Goal: Information Seeking & Learning: Learn about a topic

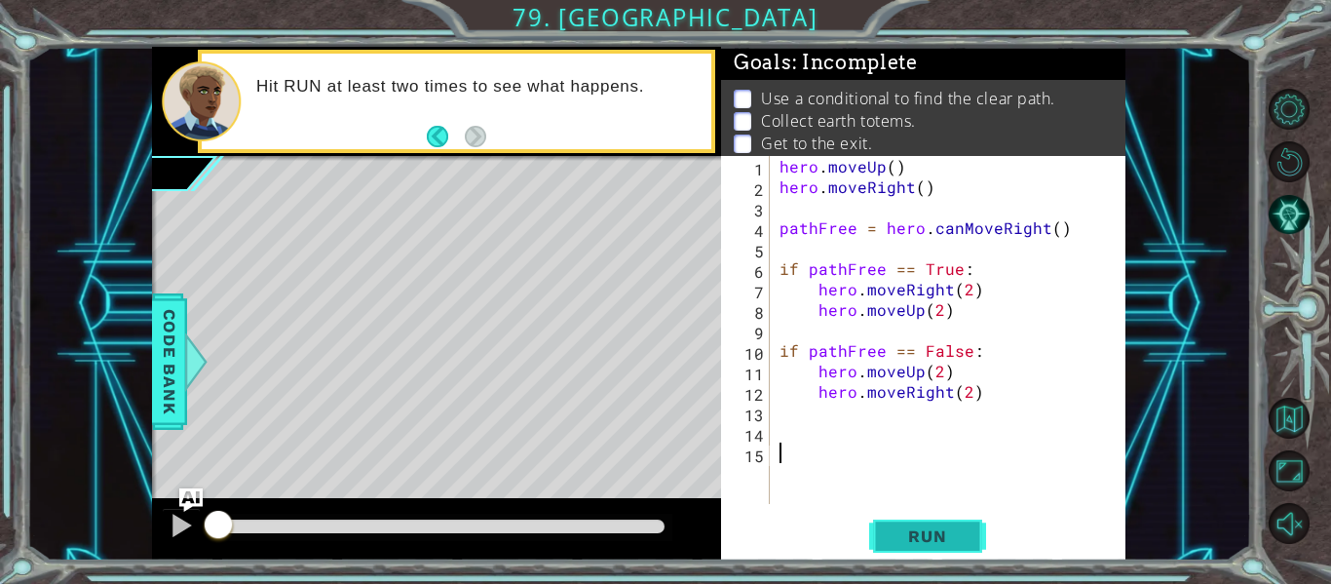
click at [940, 533] on span "Run" at bounding box center [927, 535] width 77 height 19
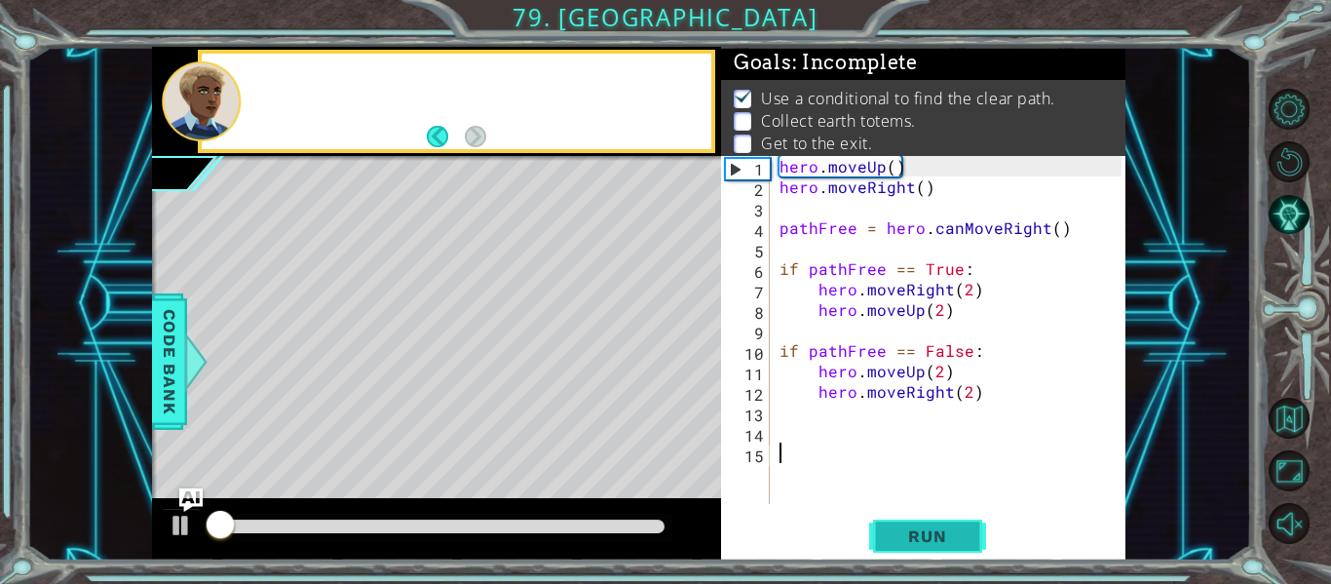
scroll to position [17, 0]
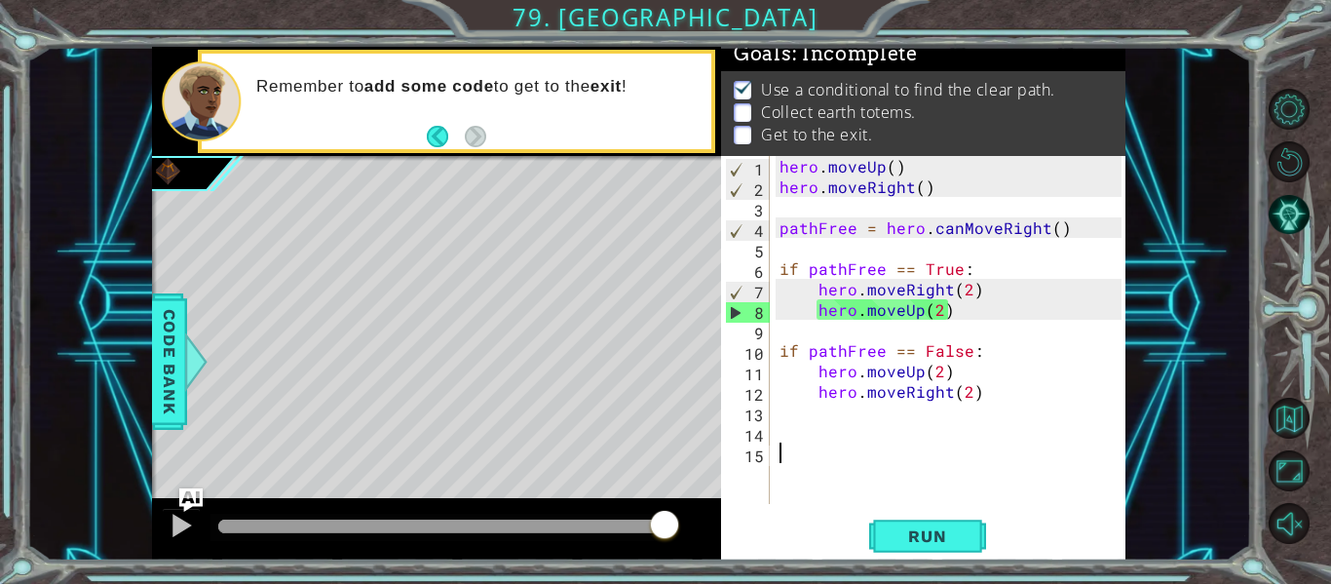
click at [946, 380] on div "hero . moveUp ( ) hero . moveRight ( ) pathFree = hero . canMoveRight ( ) if pa…" at bounding box center [954, 350] width 356 height 389
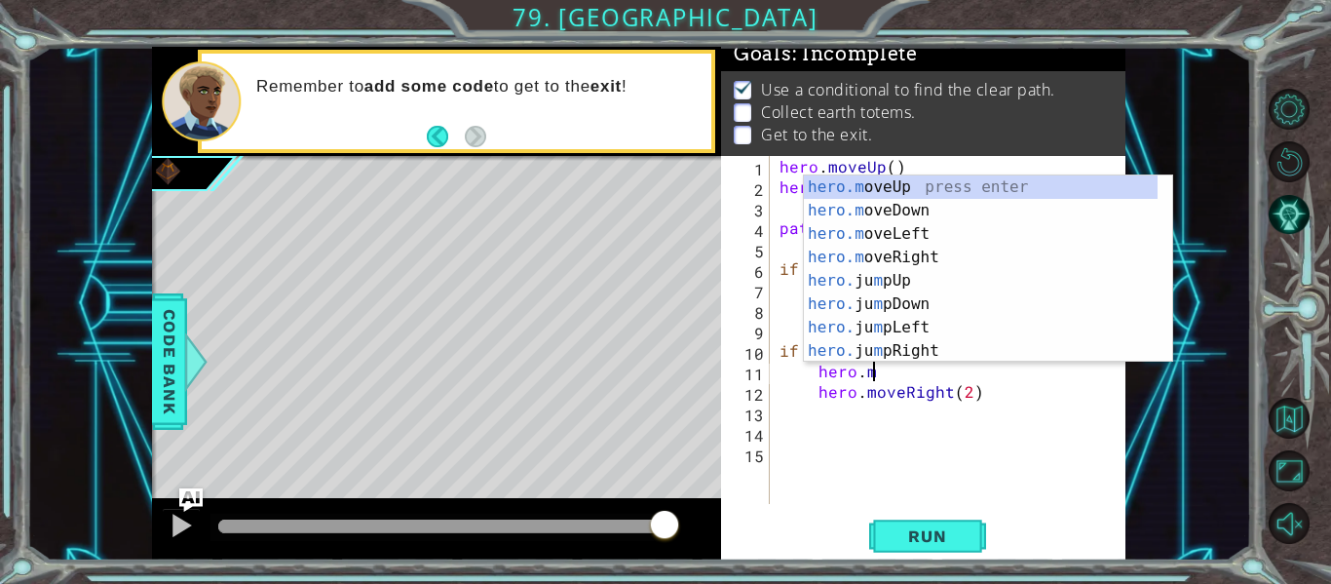
type textarea "hero."
click at [917, 254] on div "hero. jumpUp press enter hero. jumpDown press enter hero. jumpLeft press enter …" at bounding box center [981, 292] width 354 height 234
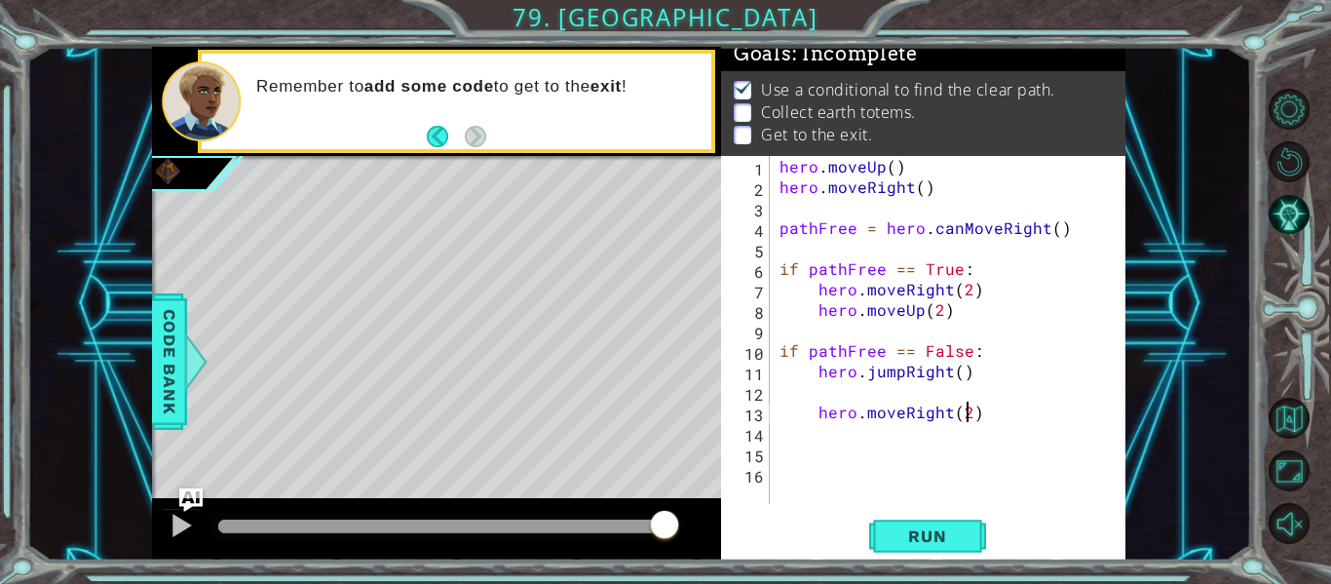
click at [965, 415] on div "hero . moveUp ( ) hero . moveRight ( ) pathFree = hero . canMoveRight ( ) if pa…" at bounding box center [954, 350] width 356 height 389
type textarea "hero.moveRight(1)"
click at [954, 470] on div "hero . moveUp ( ) hero . moveRight ( ) pathFree = hero . canMoveRight ( ) if pa…" at bounding box center [954, 350] width 356 height 389
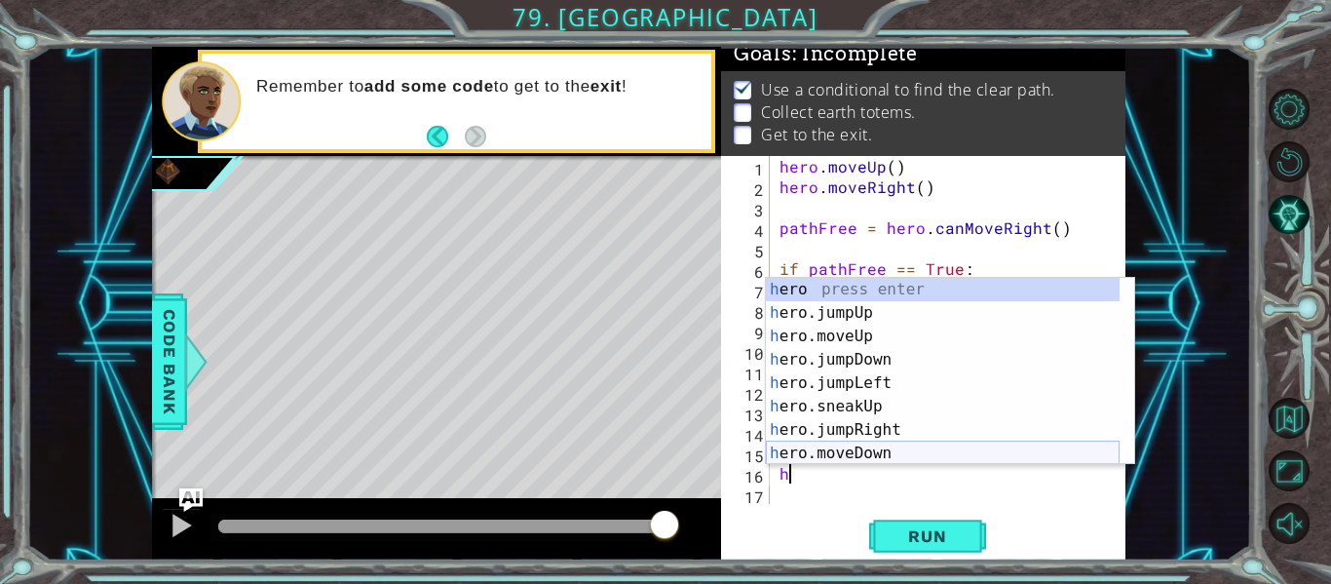
click at [864, 455] on div "h ero press enter h ero.jumpUp press enter h ero.moveUp press enter h ero.jumpD…" at bounding box center [943, 395] width 354 height 234
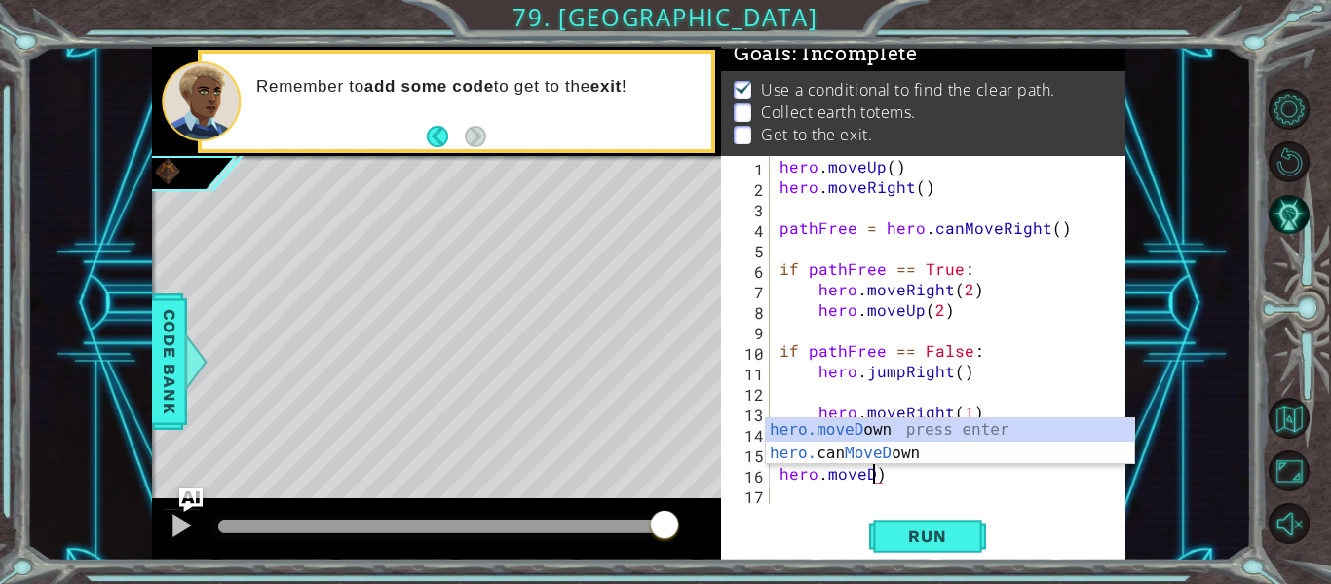
type textarea "hero.move)"
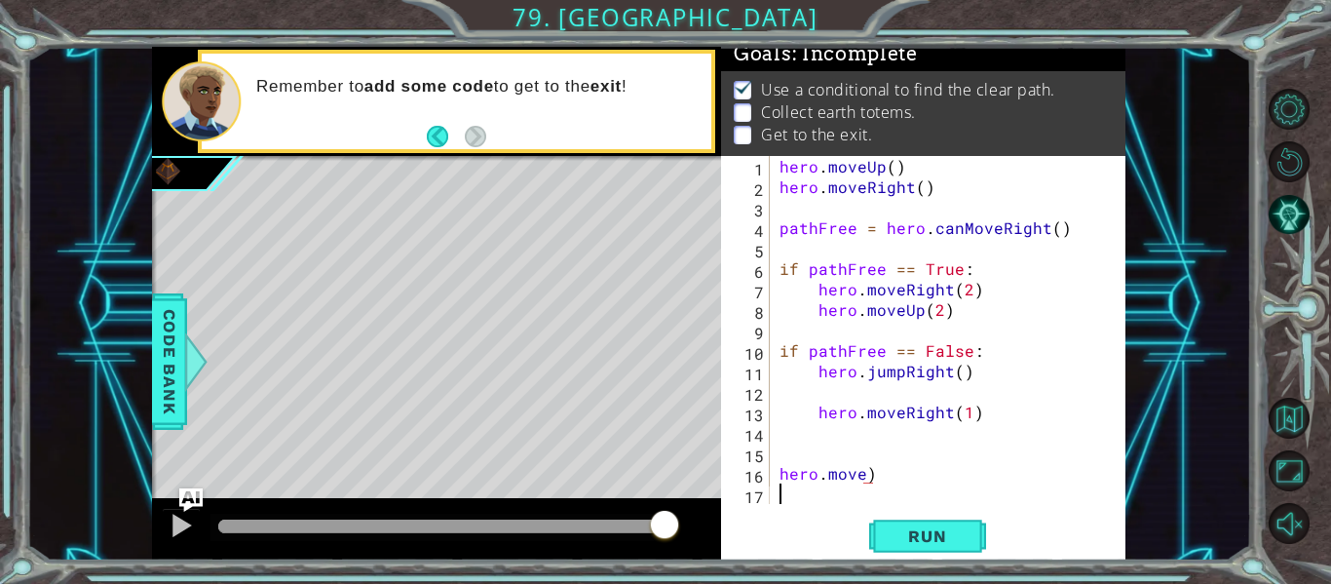
click at [933, 498] on div "hero . moveUp ( ) hero . moveRight ( ) pathFree = hero . canMoveRight ( ) if pa…" at bounding box center [954, 350] width 356 height 389
click at [922, 487] on div "hero . moveUp ( ) hero . moveRight ( ) pathFree = hero . canMoveRight ( ) if pa…" at bounding box center [954, 350] width 356 height 389
click at [905, 482] on div "hero . moveUp ( ) hero . moveRight ( ) pathFree = hero . canMoveRight ( ) if pa…" at bounding box center [954, 350] width 356 height 389
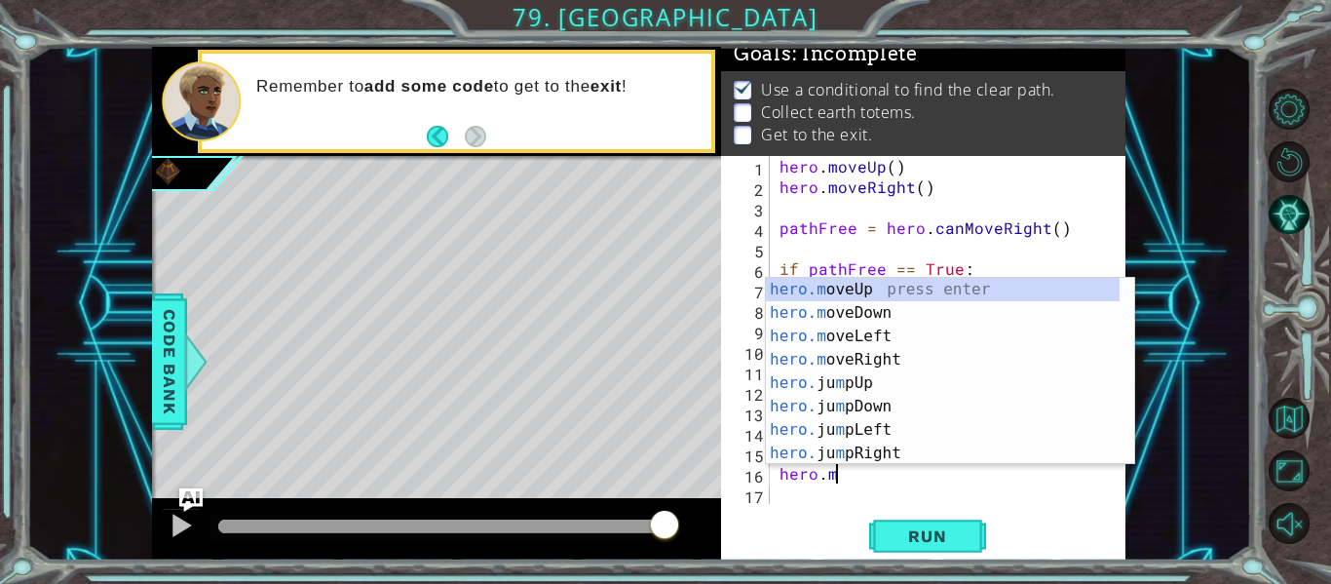
type textarea "hero."
click at [843, 306] on div "hero. jumpUp press enter hero. jumpDown press enter hero. jumpLeft press enter …" at bounding box center [943, 395] width 354 height 234
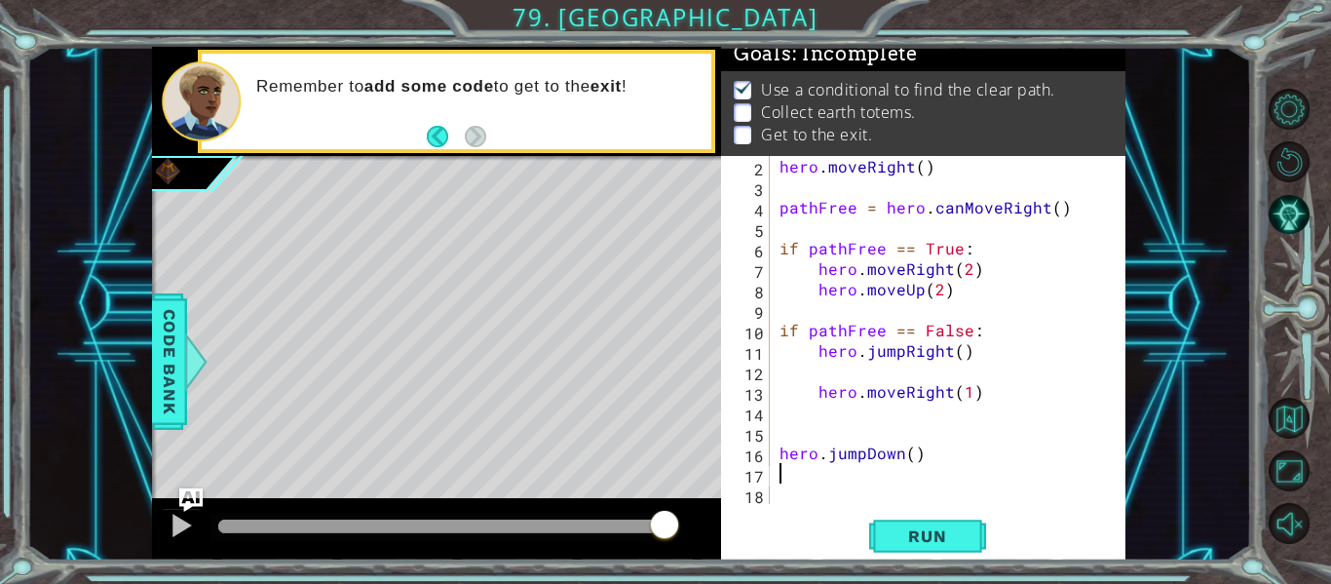
scroll to position [20, 0]
click at [902, 532] on span "Run" at bounding box center [927, 535] width 77 height 19
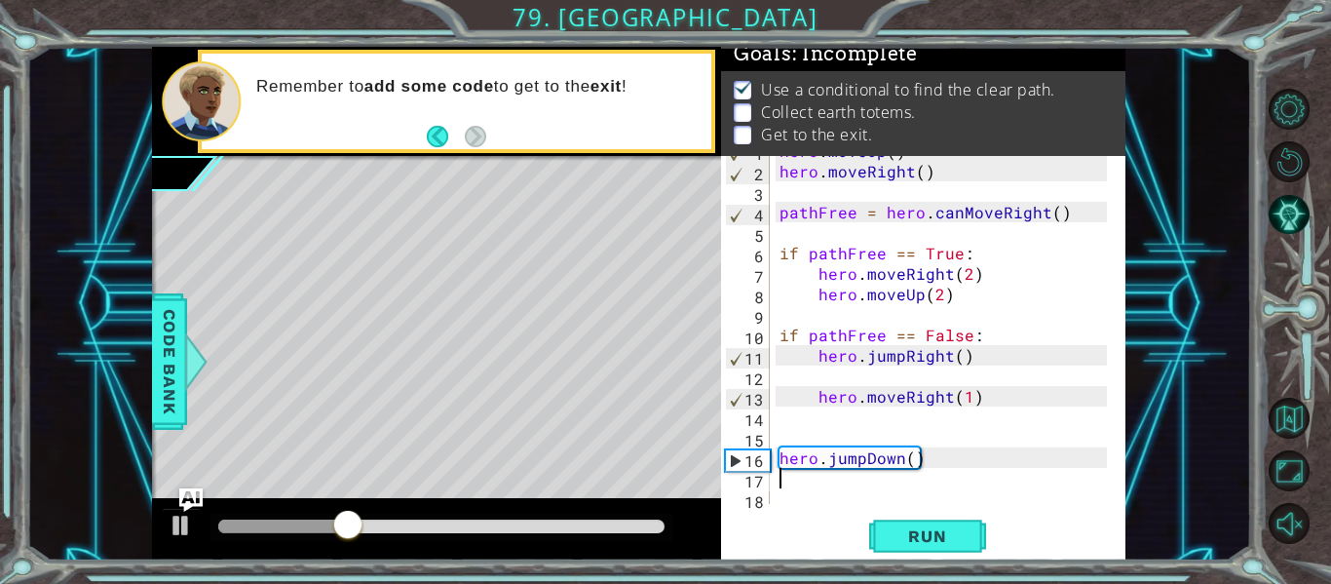
scroll to position [0, 0]
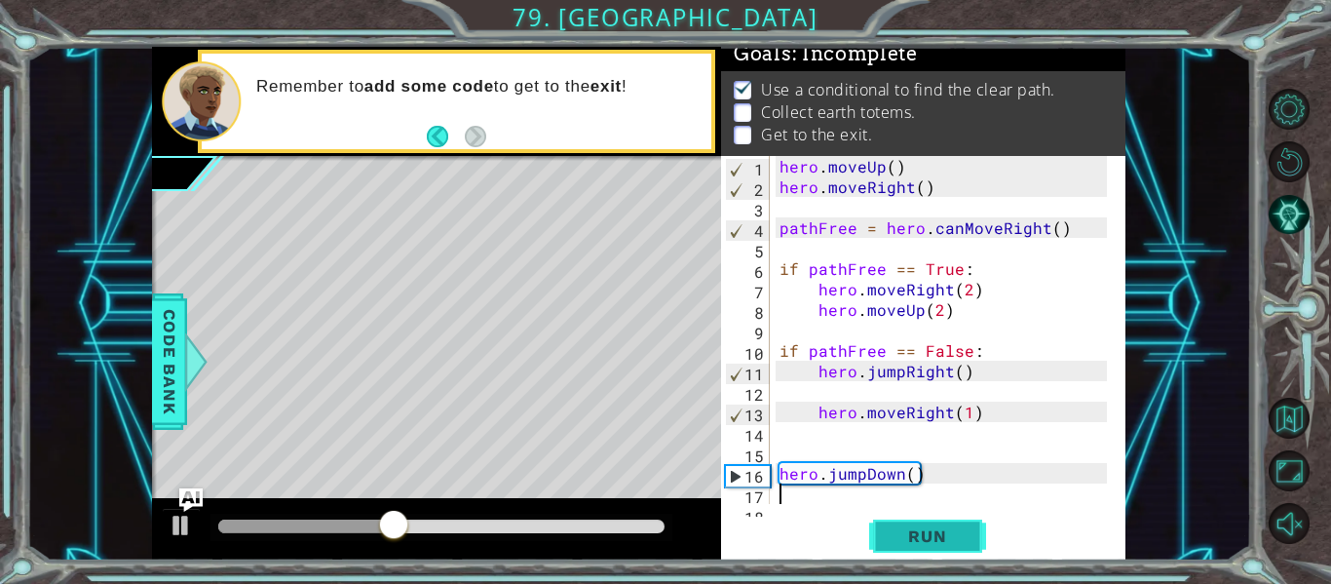
click at [903, 520] on button "Run" at bounding box center [927, 537] width 117 height 40
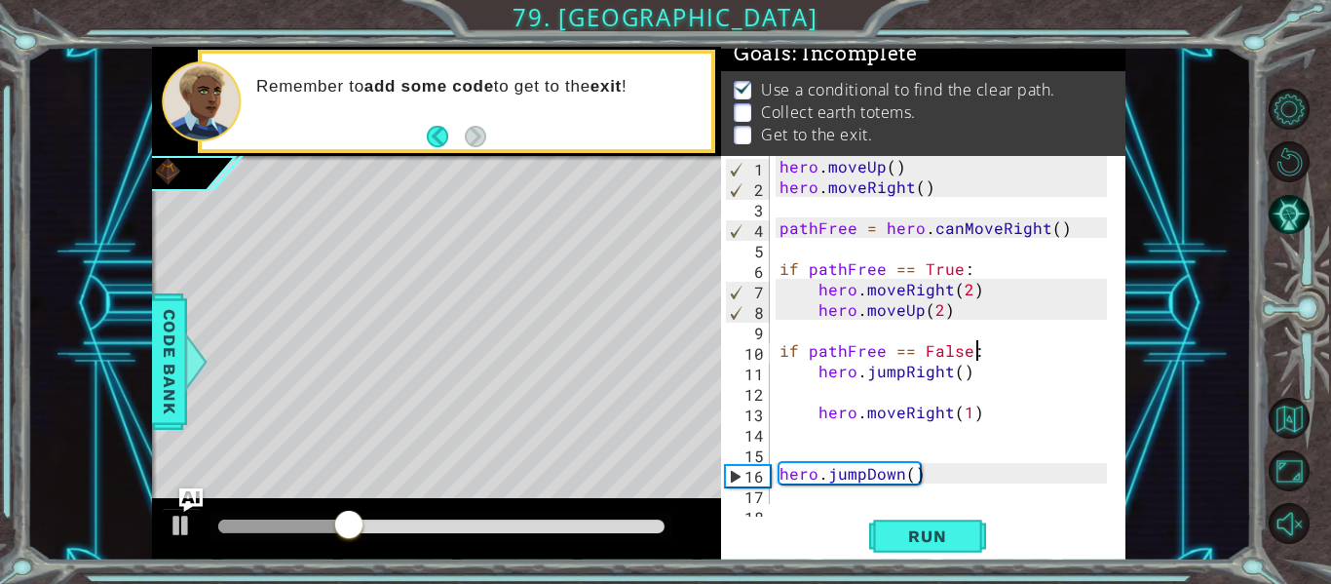
click at [1006, 358] on div "hero . moveUp ( ) hero . moveRight ( ) pathFree = hero . canMoveRight ( ) if pa…" at bounding box center [946, 350] width 341 height 389
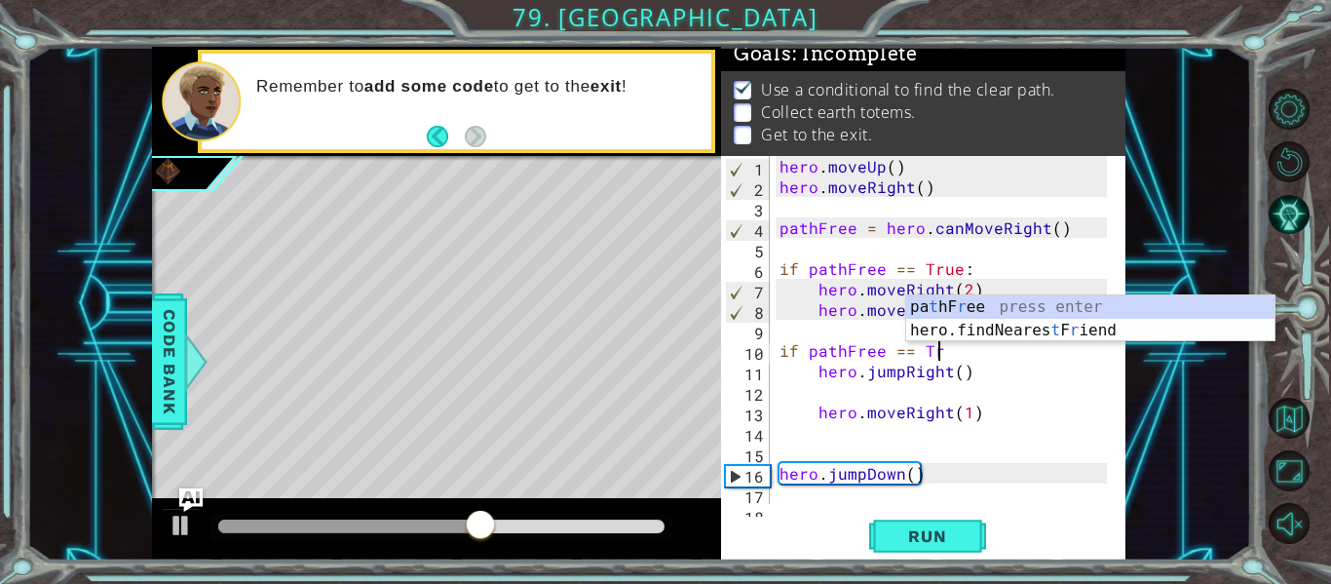
scroll to position [0, 10]
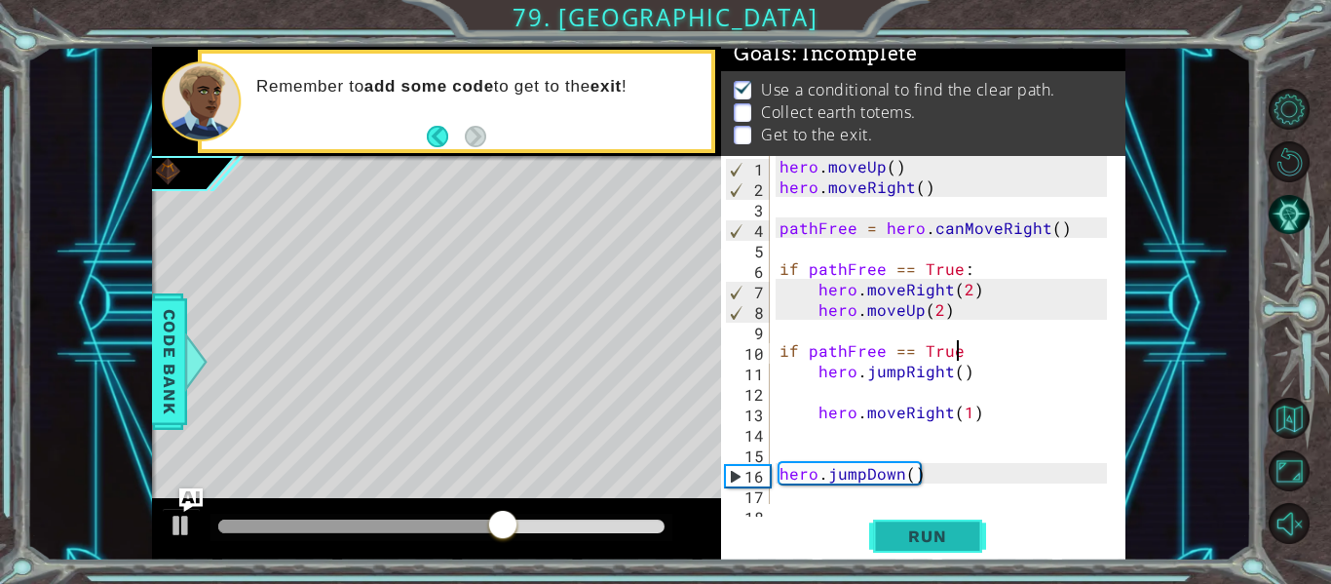
click at [953, 532] on span "Run" at bounding box center [927, 535] width 77 height 19
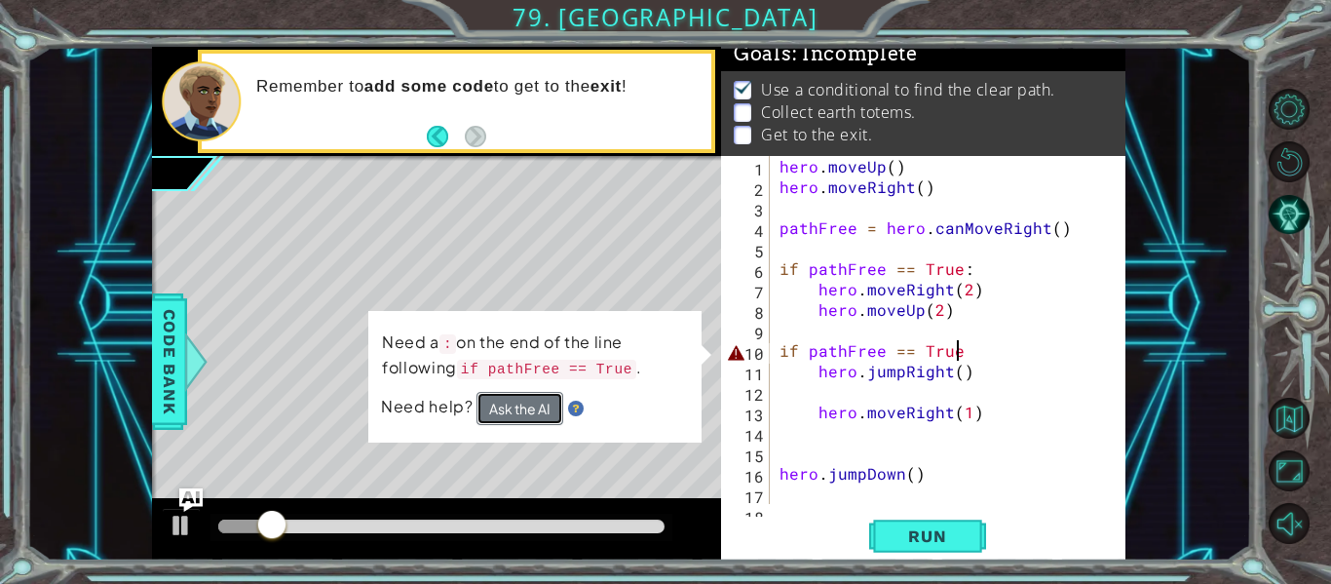
click at [522, 405] on button "Ask the AI" at bounding box center [520, 408] width 87 height 33
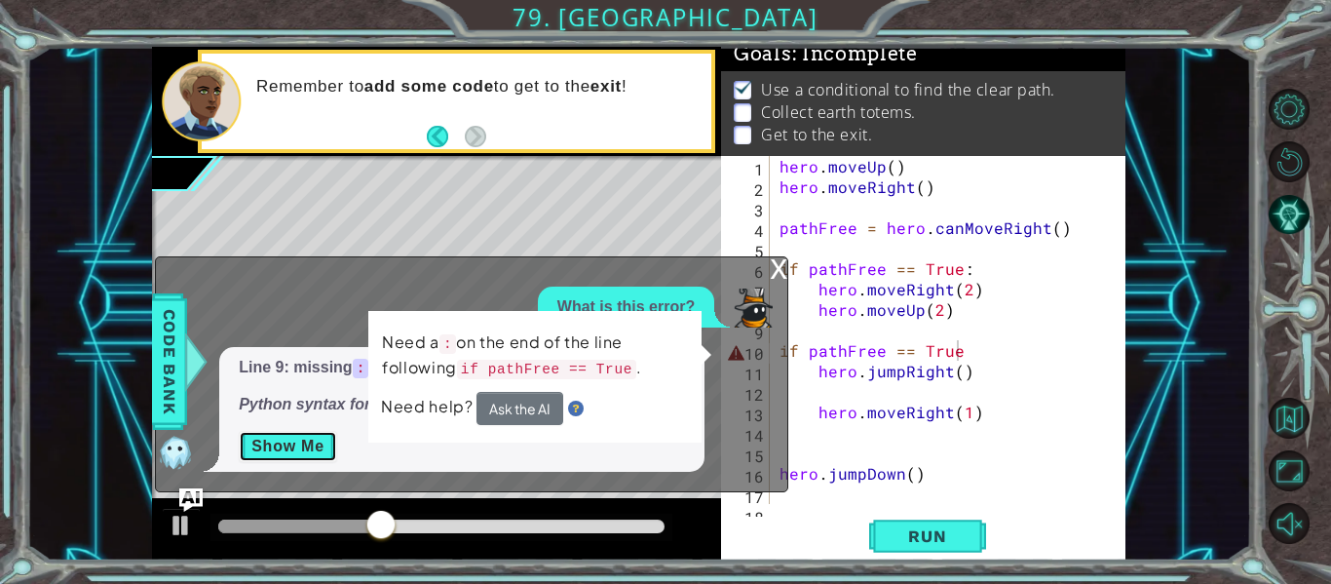
click at [280, 441] on button "Show Me" at bounding box center [288, 446] width 98 height 31
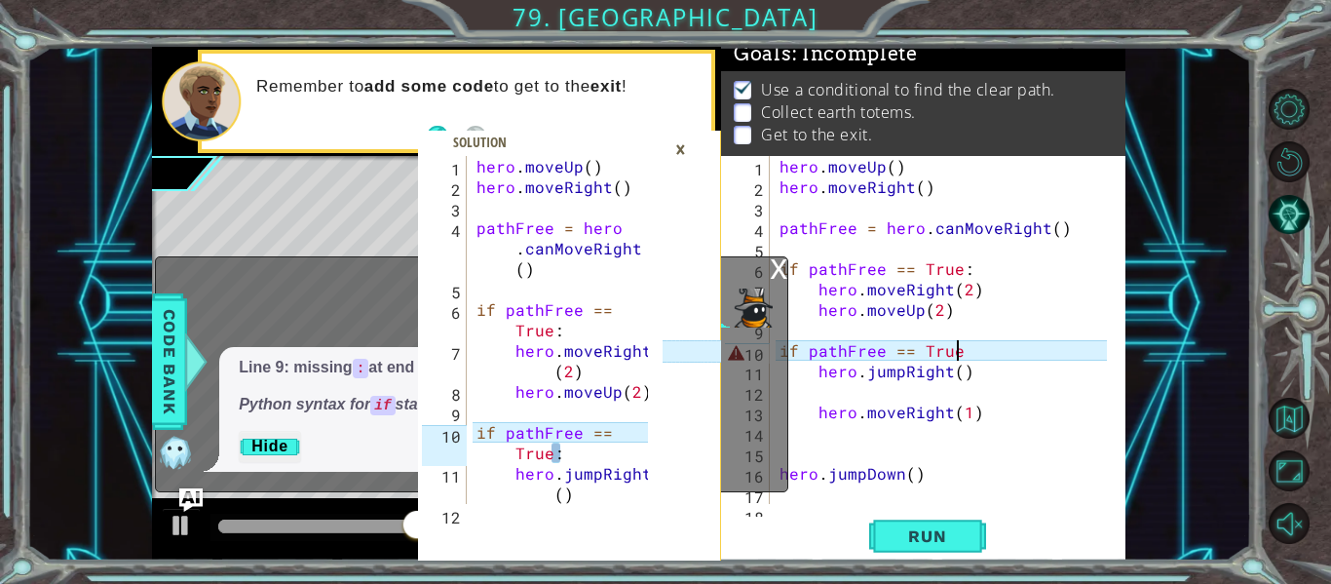
click at [681, 162] on div "×" at bounding box center [681, 149] width 30 height 33
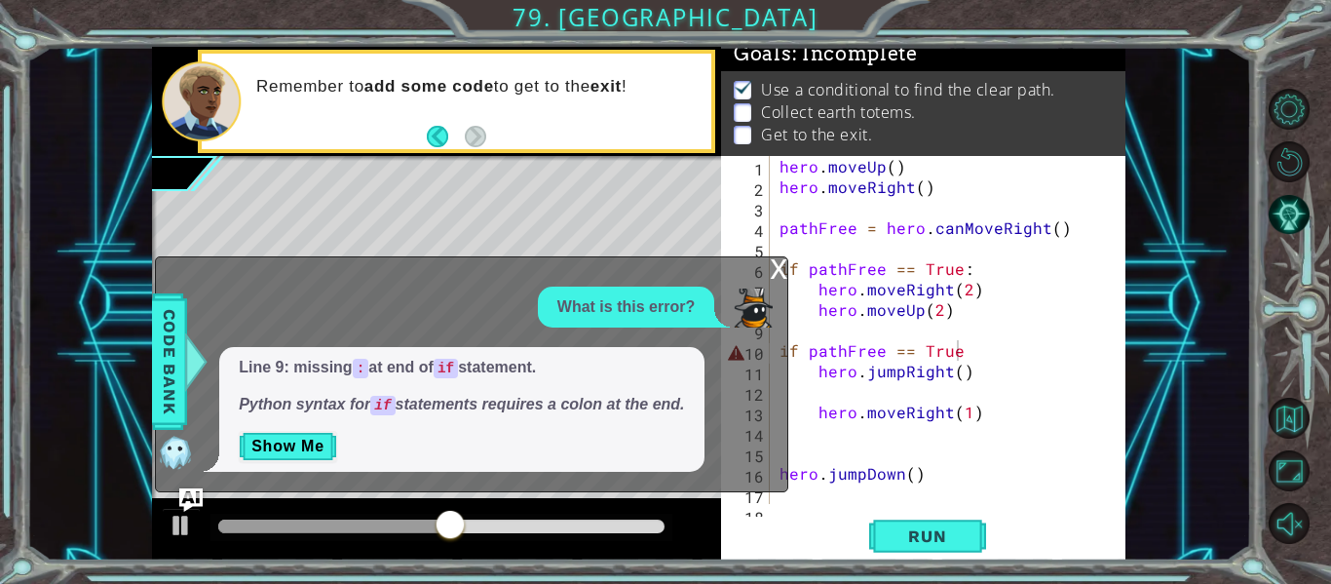
click at [762, 261] on div "x What is this error? Line 9: missing : at end of if statement. Python syntax f…" at bounding box center [471, 374] width 633 height 237
click at [776, 270] on div "x" at bounding box center [779, 266] width 18 height 19
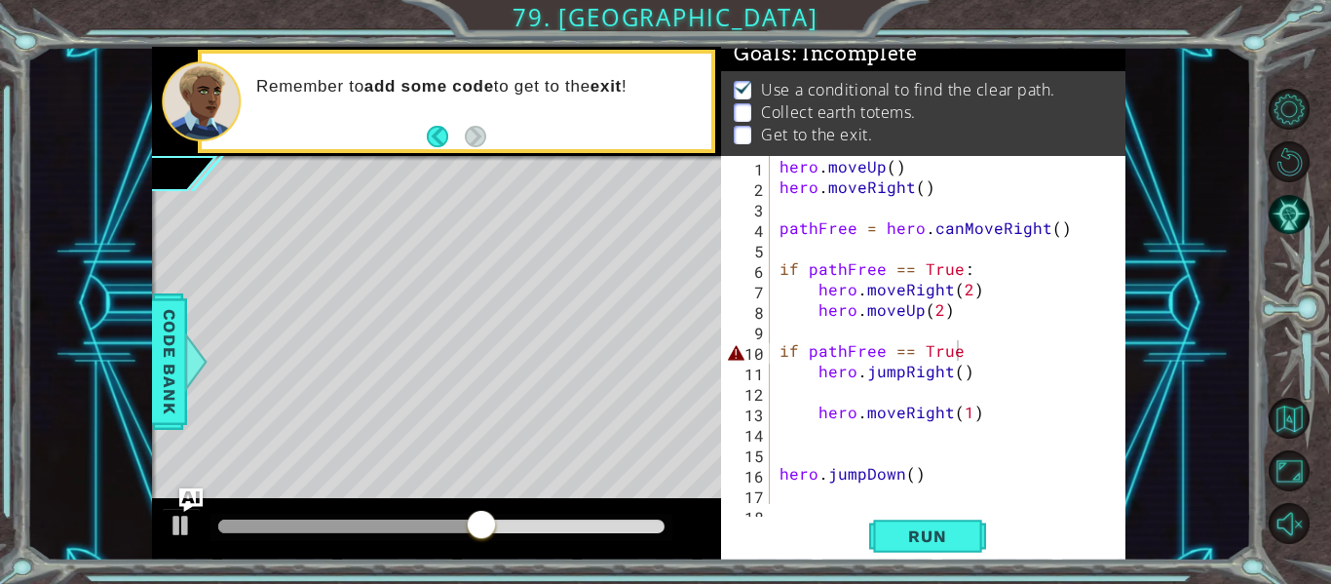
type textarea "hero.jumpRight()"
click at [1068, 371] on div "hero . moveUp ( ) hero . moveRight ( ) pathFree = hero . canMoveRight ( ) if pa…" at bounding box center [946, 350] width 341 height 389
click at [1014, 327] on div "hero . moveUp ( ) hero . moveRight ( ) pathFree = hero . canMoveRight ( ) if pa…" at bounding box center [946, 350] width 341 height 389
click at [1014, 339] on div "hero . moveUp ( ) hero . moveRight ( ) pathFree = hero . canMoveRight ( ) if pa…" at bounding box center [946, 350] width 341 height 389
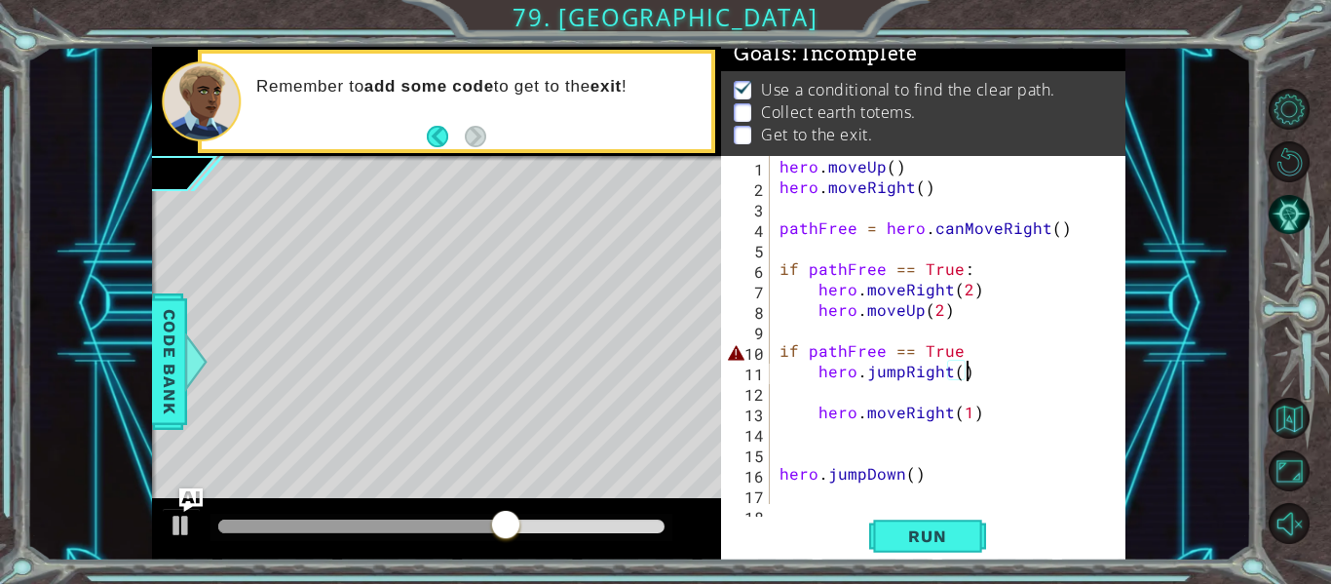
click at [1010, 362] on div "hero . moveUp ( ) hero . moveRight ( ) pathFree = hero . canMoveRight ( ) if pa…" at bounding box center [946, 350] width 341 height 389
click at [990, 353] on div "hero . moveUp ( ) hero . moveRight ( ) pathFree = hero . canMoveRight ( ) if pa…" at bounding box center [946, 350] width 341 height 389
click at [934, 541] on span "Run" at bounding box center [927, 535] width 77 height 19
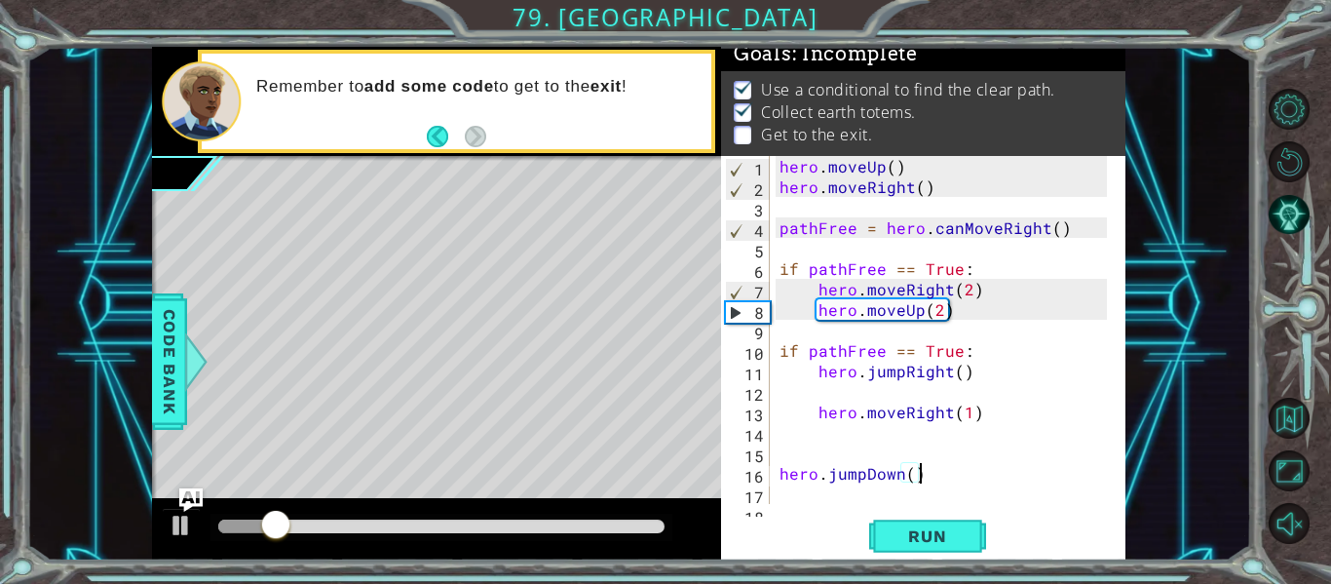
click at [940, 469] on div "hero . moveUp ( ) hero . moveRight ( ) pathFree = hero . canMoveRight ( ) if pa…" at bounding box center [946, 350] width 341 height 389
type textarea "hero.jumpDown()"
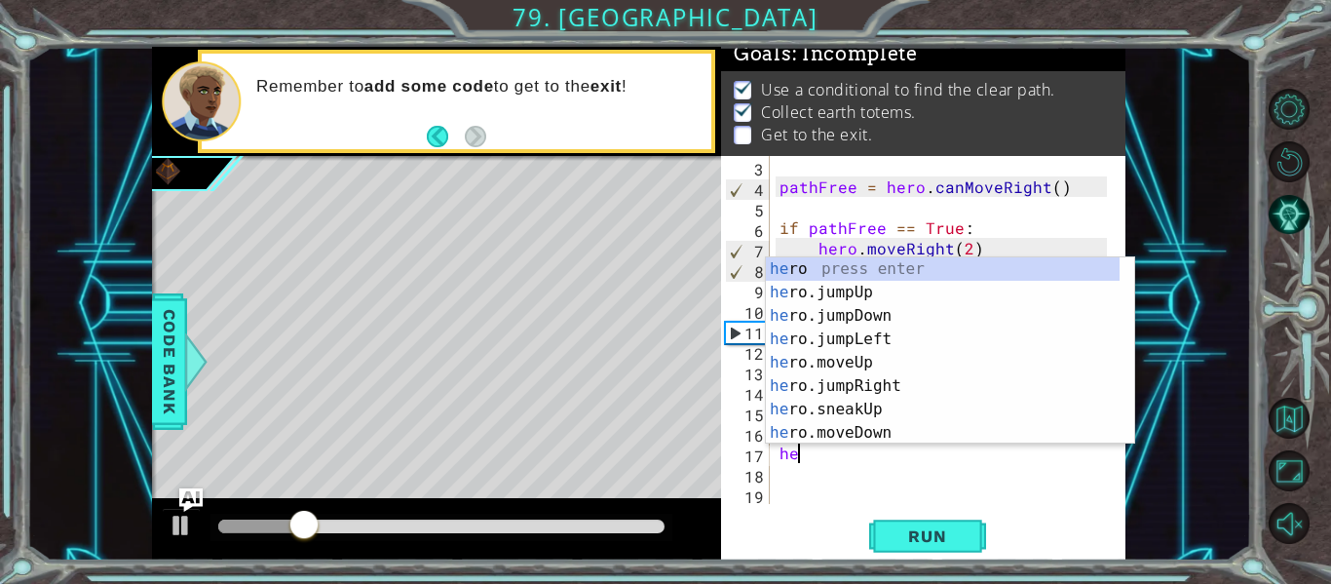
scroll to position [0, 1]
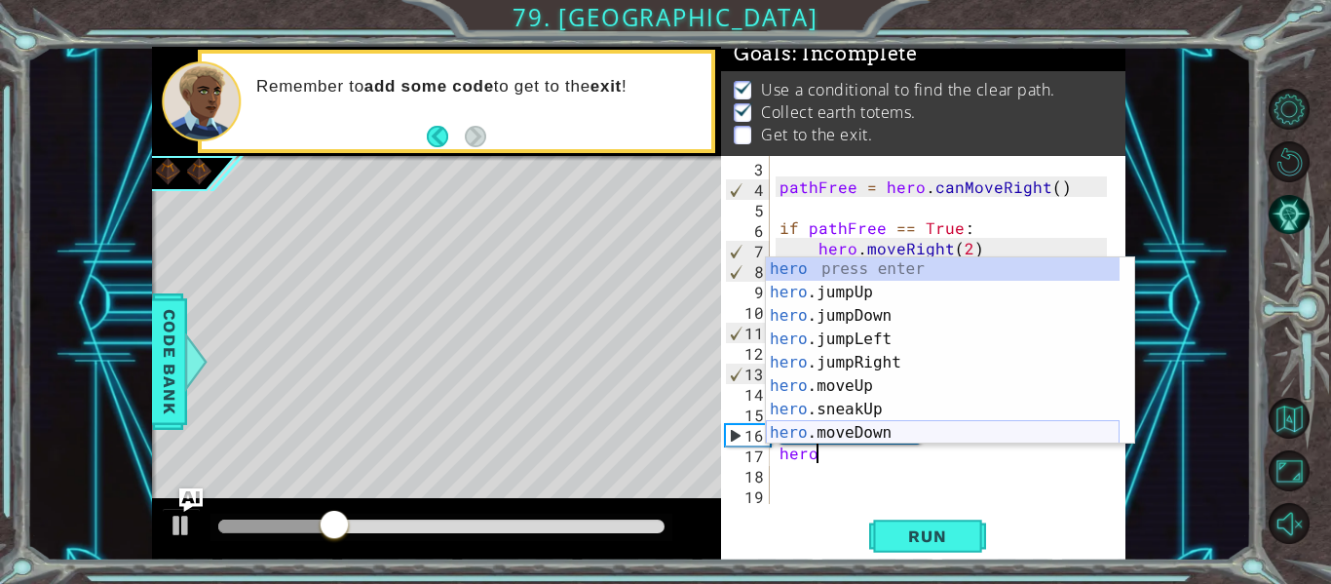
click at [868, 429] on div "hero press enter hero .jumpUp press enter hero .jumpDown press enter hero .jump…" at bounding box center [943, 374] width 354 height 234
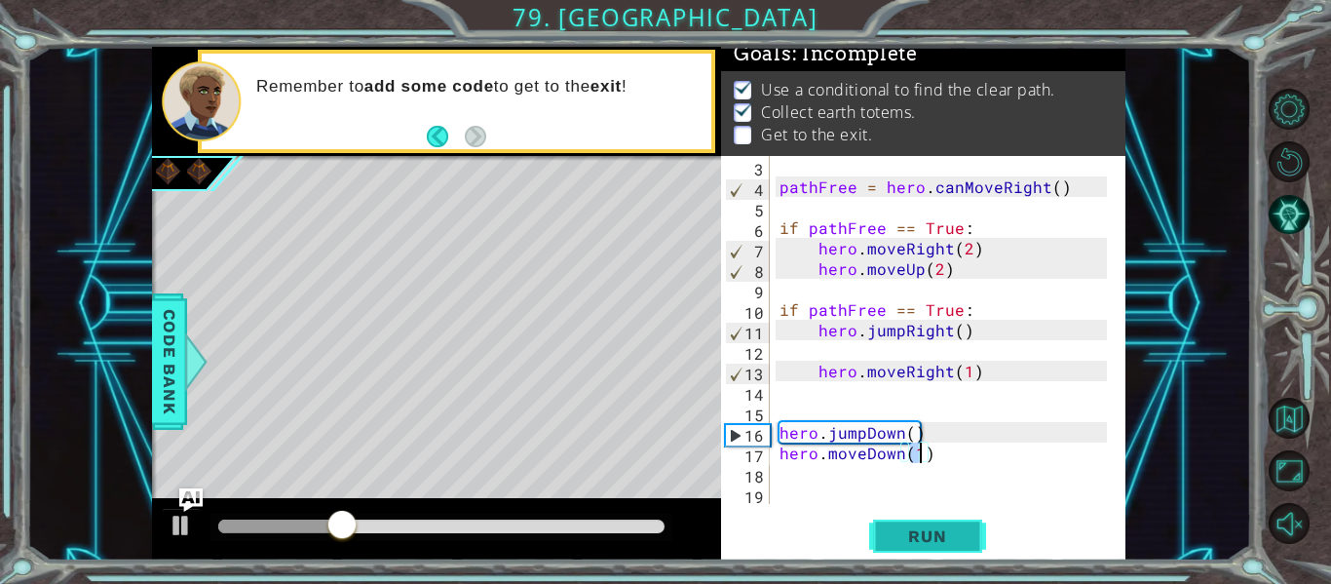
type textarea "hero.moveDown(1)"
click at [911, 528] on span "Run" at bounding box center [927, 535] width 77 height 19
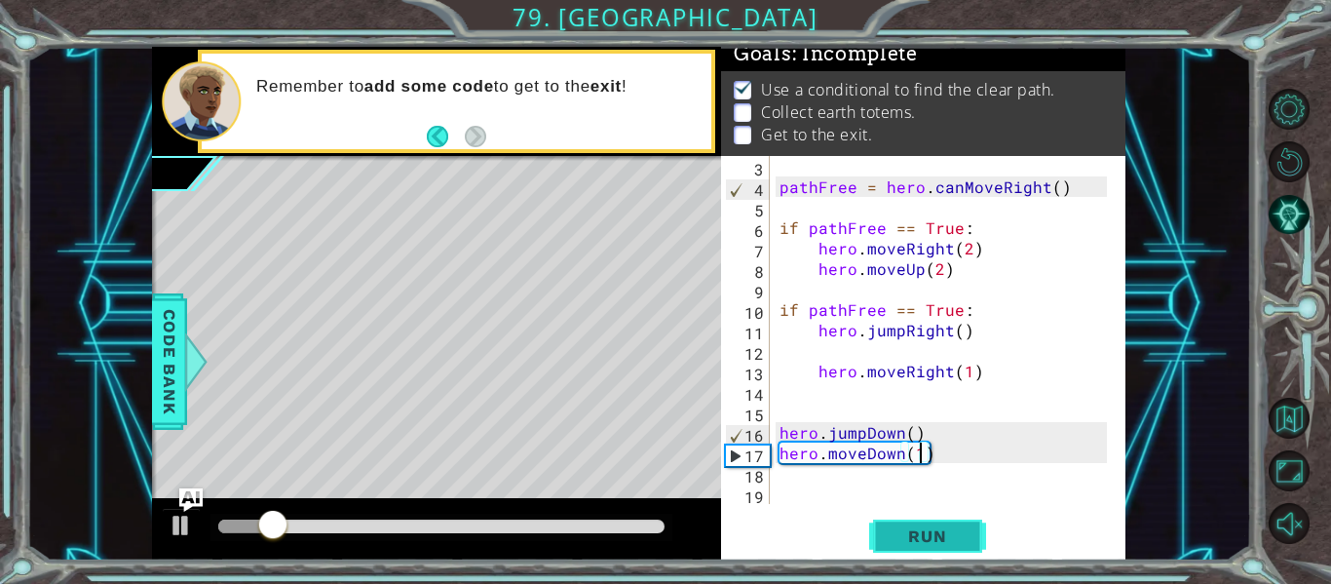
click at [920, 547] on button "Run" at bounding box center [927, 537] width 117 height 40
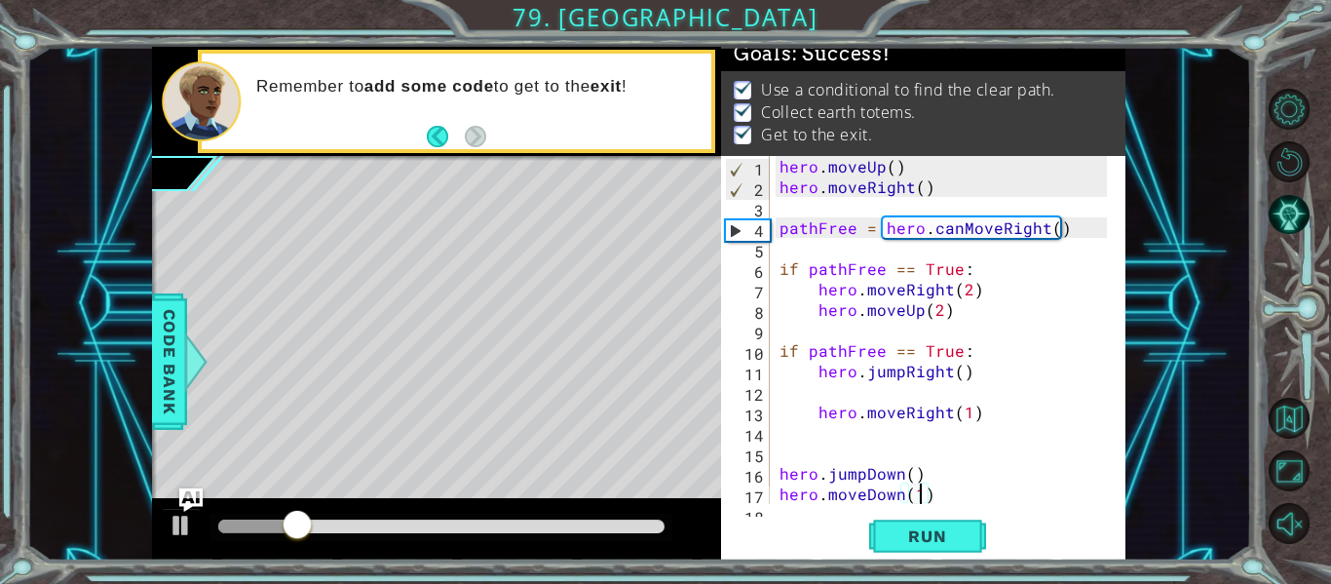
scroll to position [0, 0]
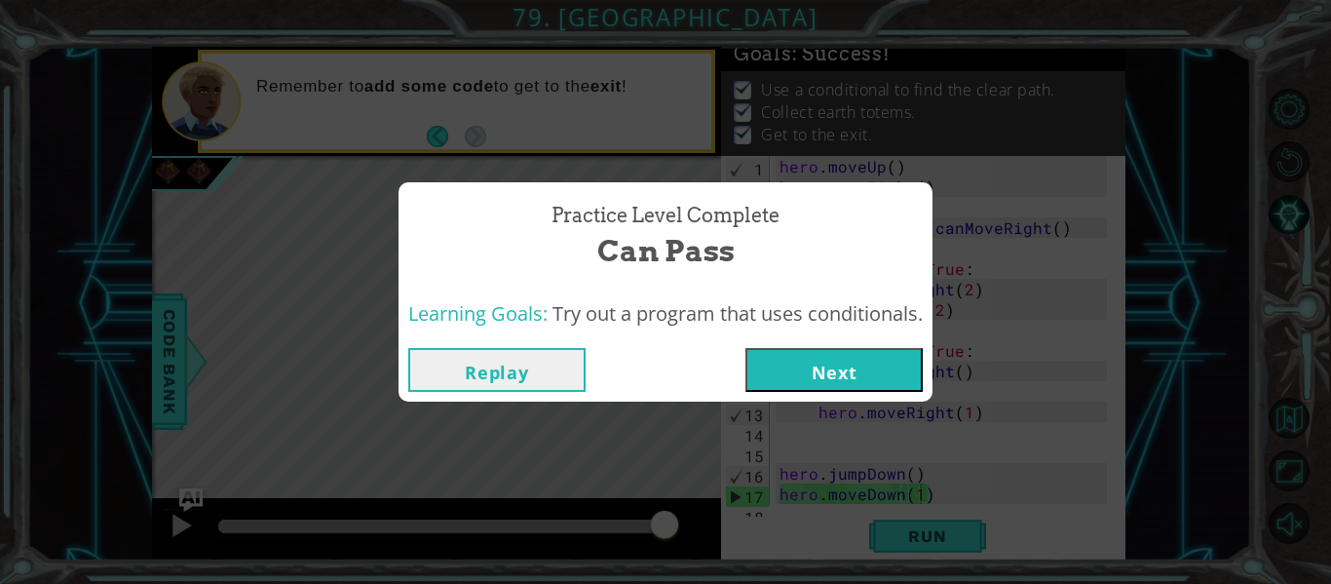
click at [890, 366] on button "Next" at bounding box center [834, 370] width 177 height 44
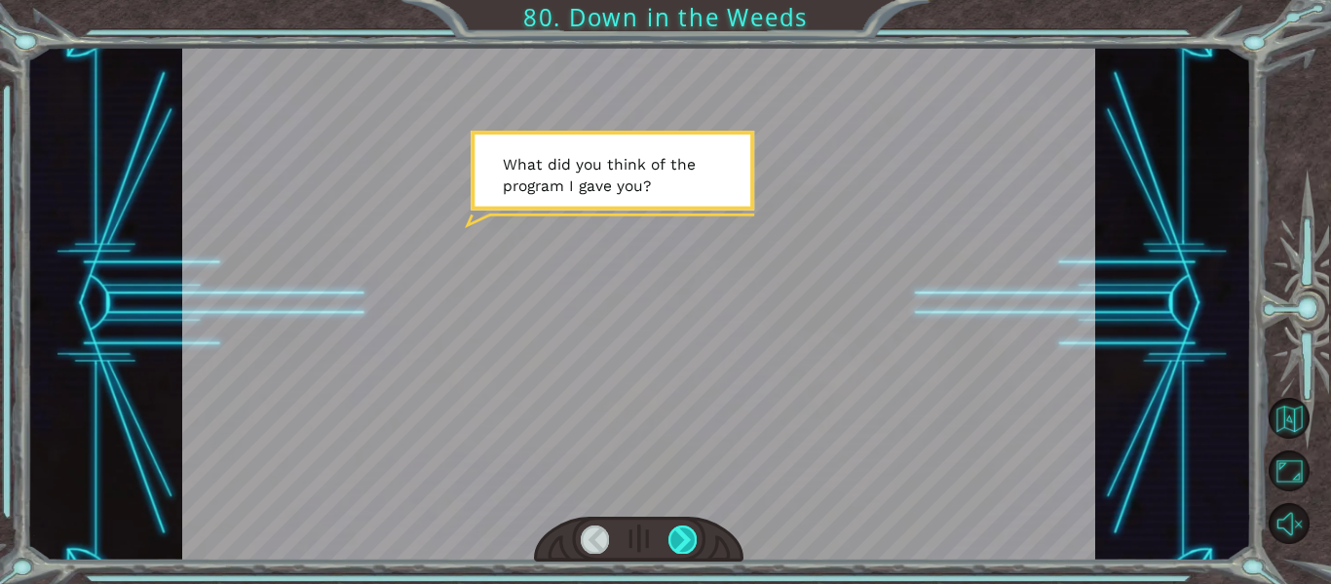
click at [677, 532] on div at bounding box center [683, 538] width 28 height 27
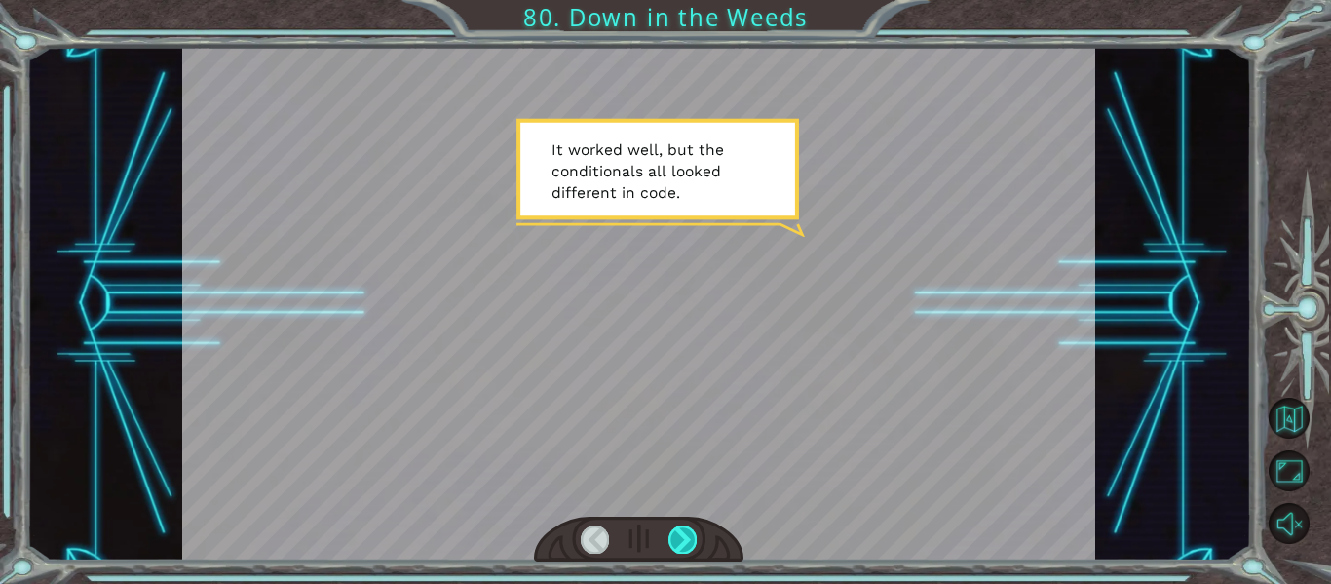
click at [677, 535] on div at bounding box center [683, 538] width 28 height 27
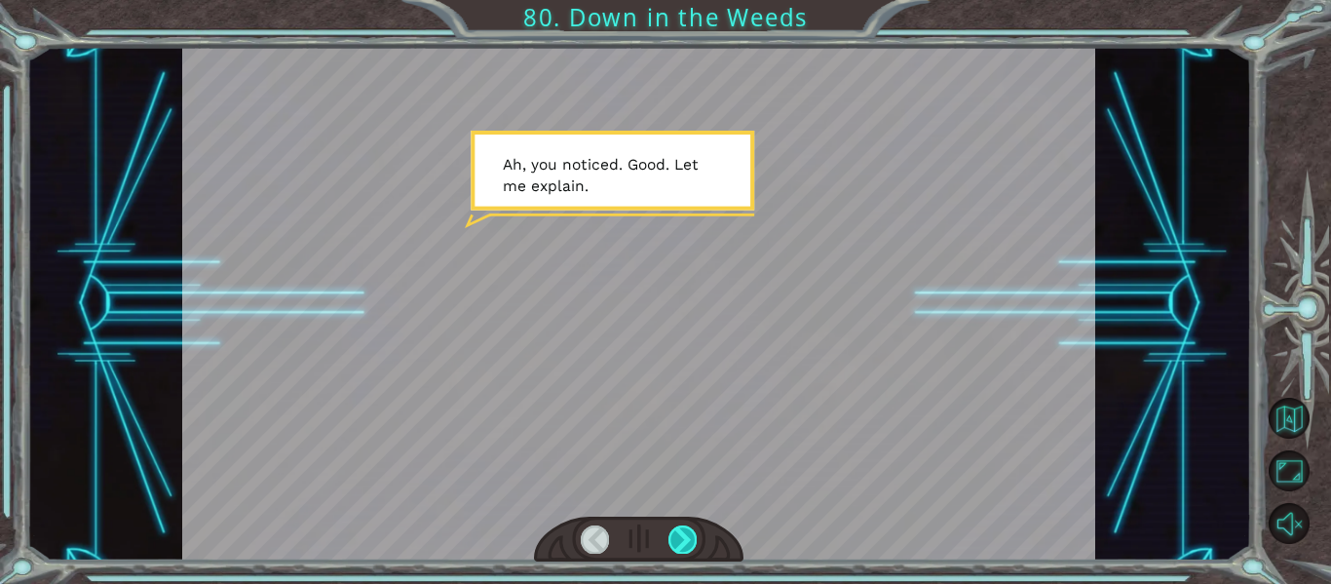
click at [686, 536] on div at bounding box center [683, 538] width 28 height 27
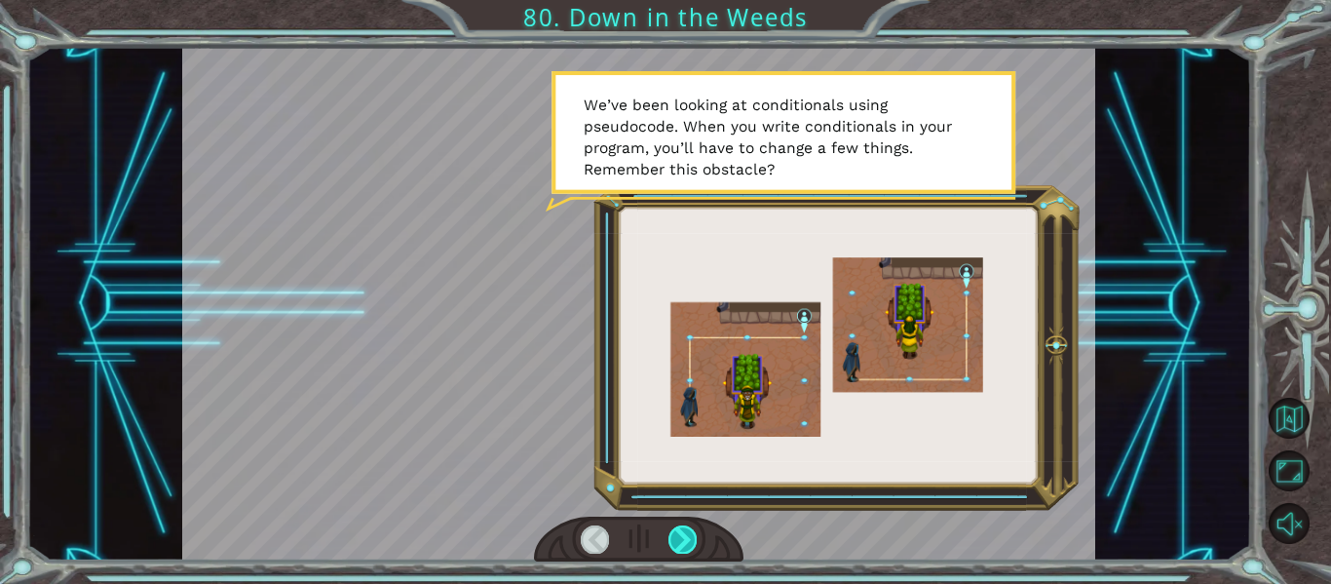
click at [683, 551] on div at bounding box center [683, 538] width 28 height 27
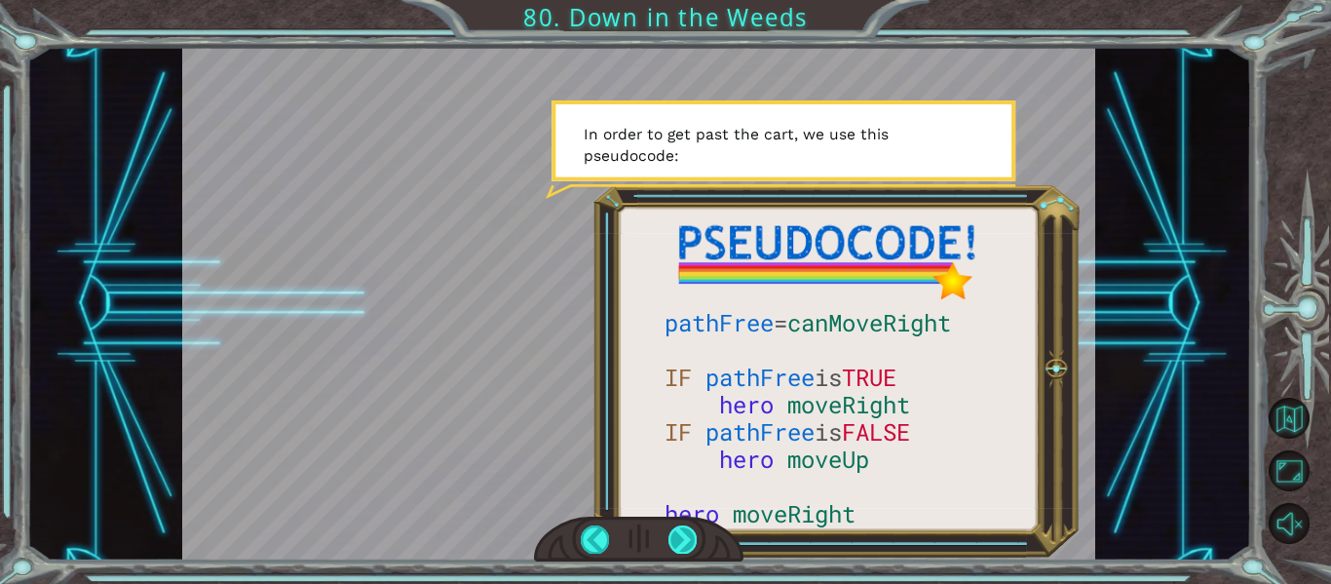
click at [684, 551] on div at bounding box center [683, 538] width 28 height 27
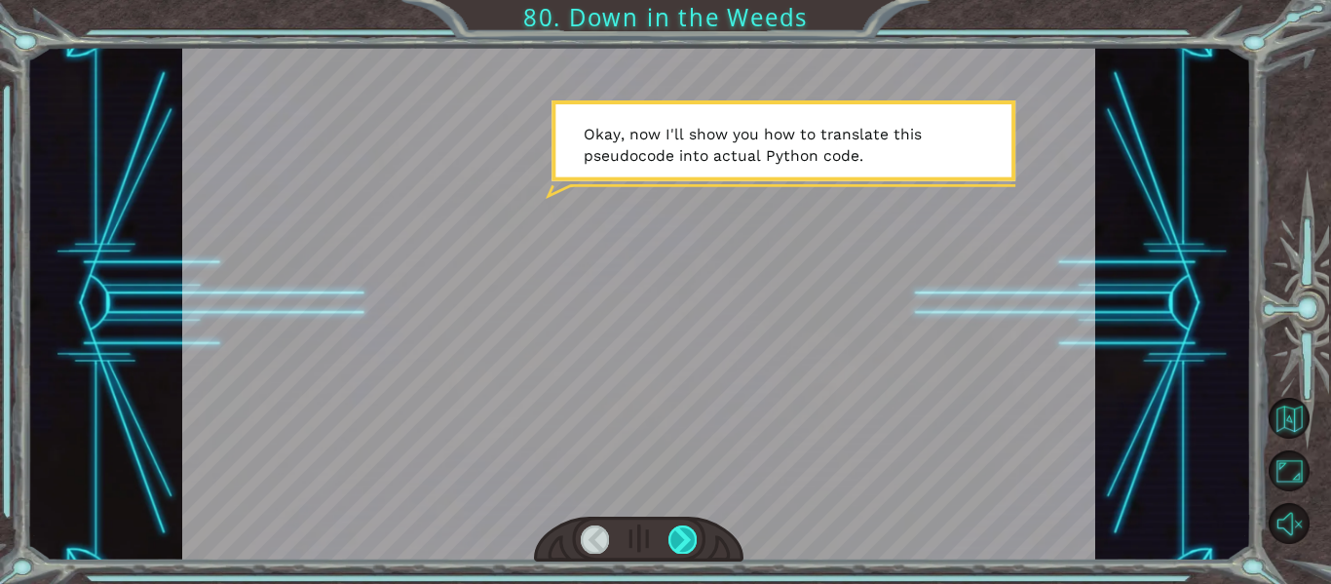
click at [684, 551] on div at bounding box center [683, 538] width 28 height 27
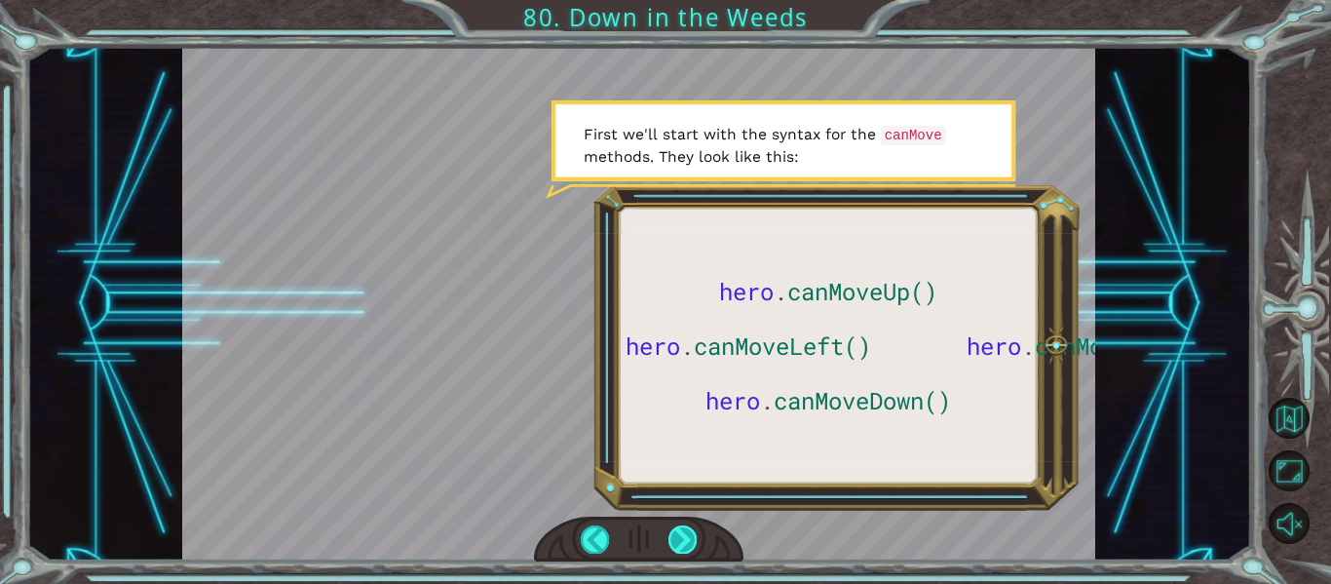
click at [686, 539] on div at bounding box center [683, 538] width 28 height 27
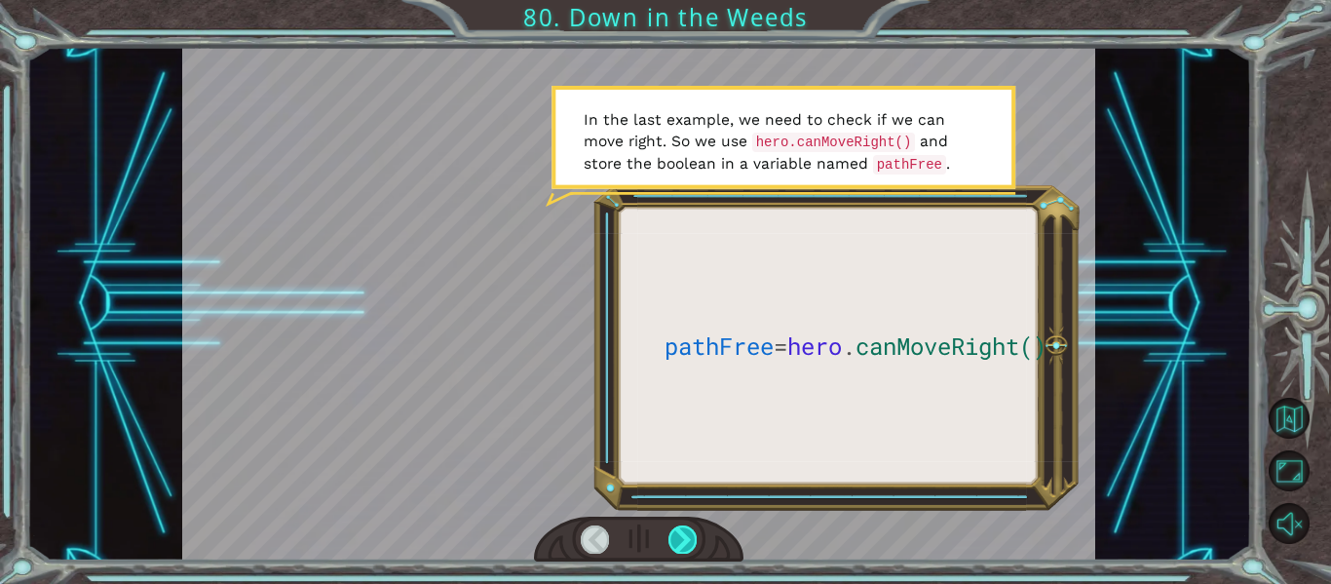
click at [685, 537] on div at bounding box center [683, 538] width 28 height 27
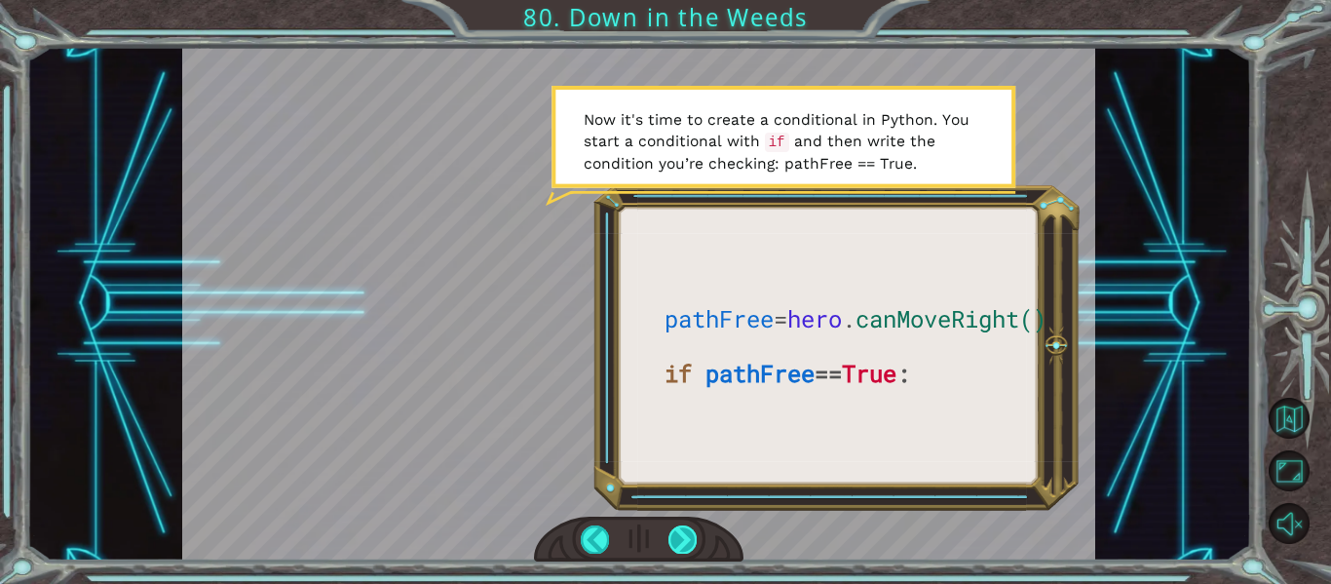
click at [680, 534] on div at bounding box center [683, 538] width 28 height 27
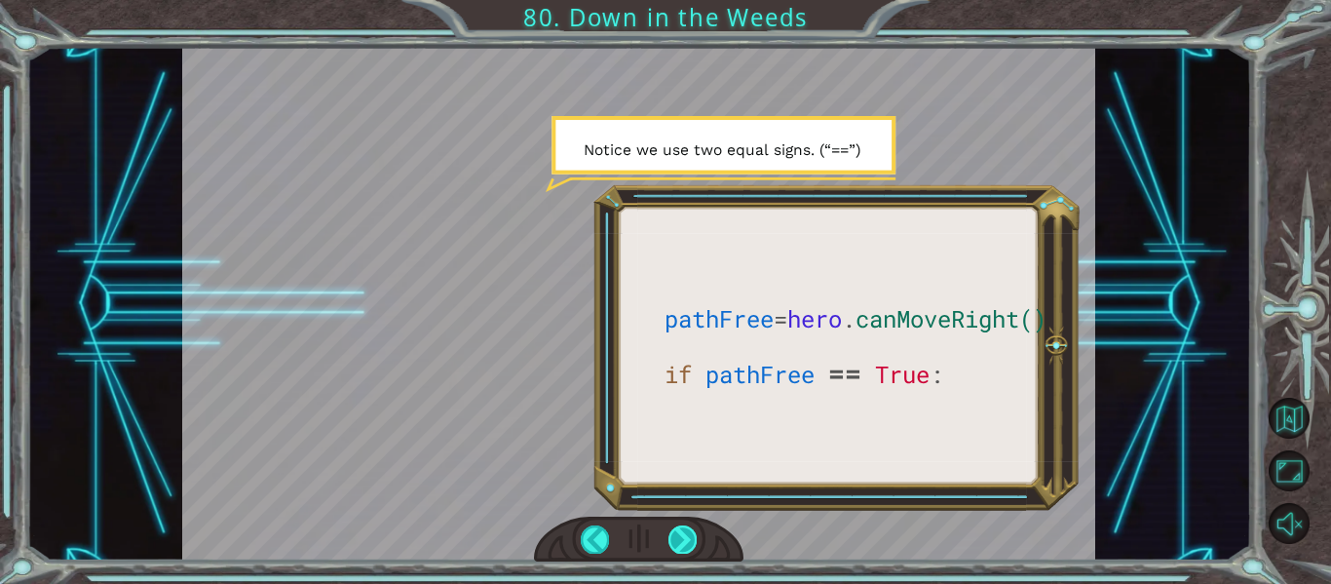
click at [675, 537] on div at bounding box center [683, 538] width 28 height 27
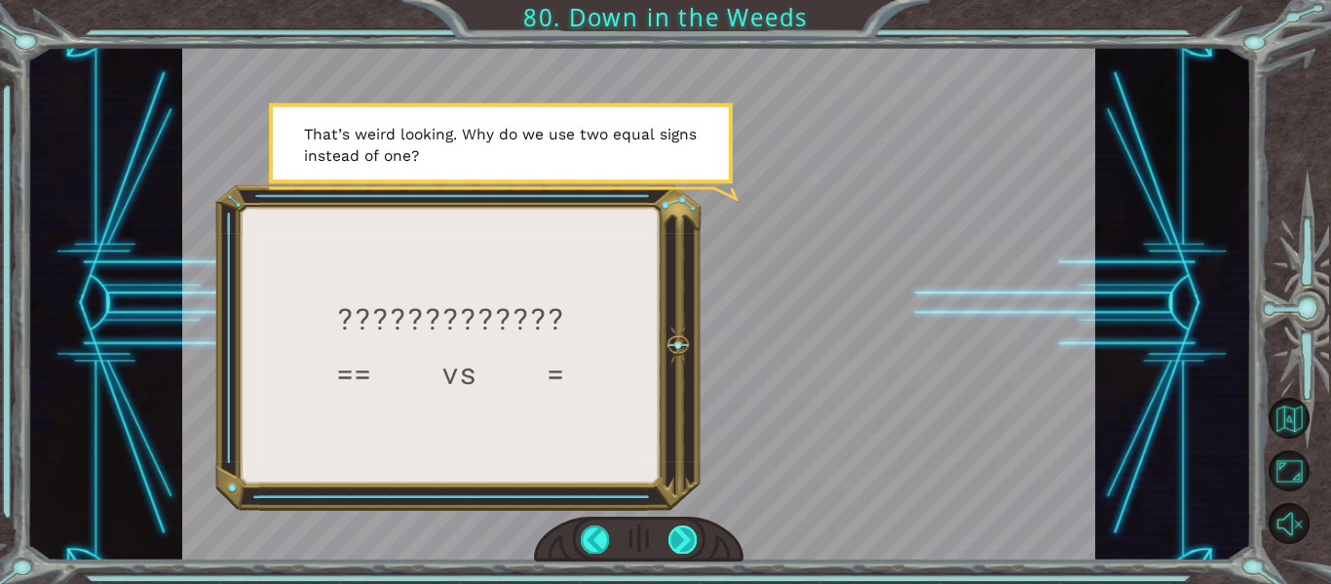
click at [674, 535] on div at bounding box center [683, 538] width 28 height 27
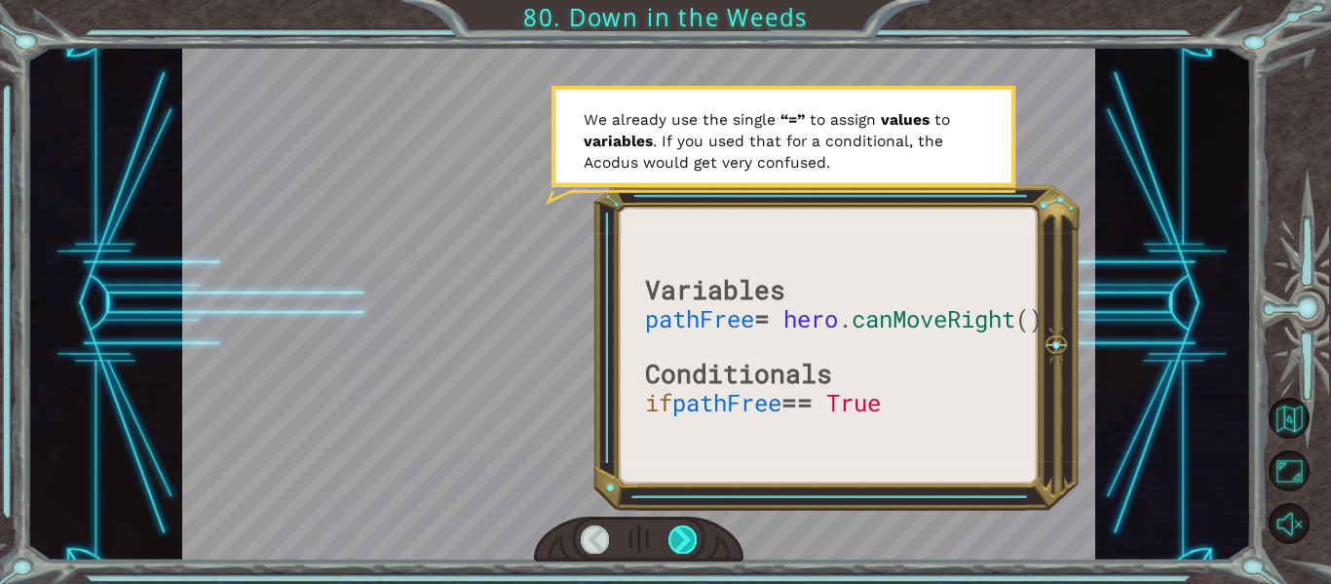
click at [678, 534] on div at bounding box center [683, 538] width 28 height 27
